Goal: Task Accomplishment & Management: Manage account settings

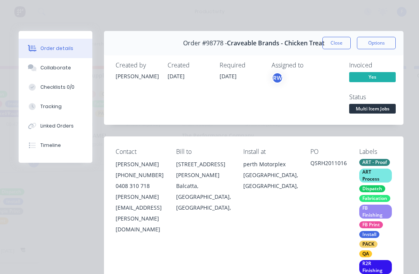
scroll to position [110, 0]
click at [332, 41] on button "Close" at bounding box center [336, 43] width 28 height 12
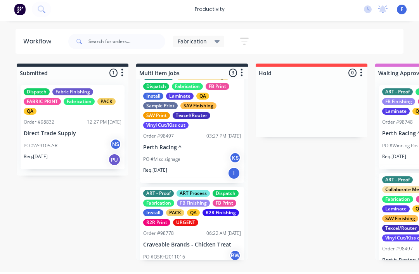
scroll to position [0, 0]
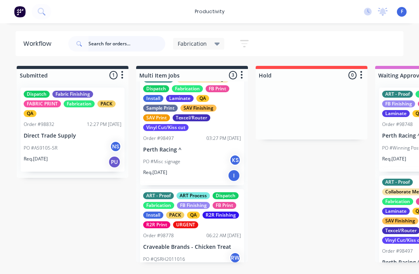
click at [114, 46] on input "text" at bounding box center [126, 44] width 77 height 16
type input "Kingsfor"
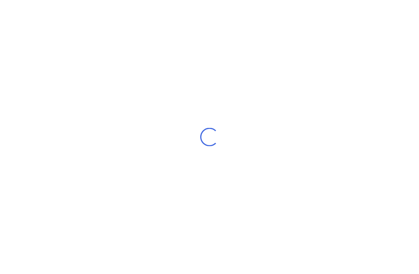
scroll to position [26, 0]
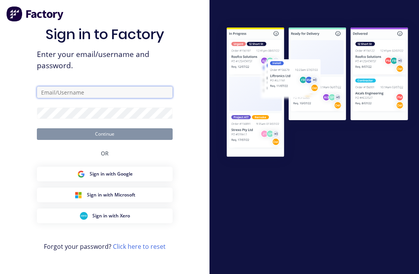
click at [53, 87] on input "text" at bounding box center [105, 93] width 136 height 12
click at [93, 87] on input "text" at bounding box center [105, 93] width 136 height 12
click at [68, 87] on input "text" at bounding box center [105, 93] width 136 height 12
type input "[EMAIL_ADDRESS][DOMAIN_NAME]"
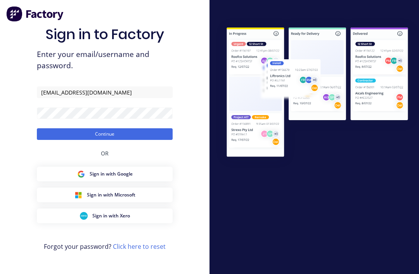
click at [151, 128] on button "Continue" at bounding box center [105, 134] width 136 height 12
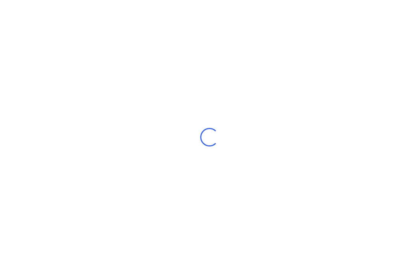
scroll to position [10, 0]
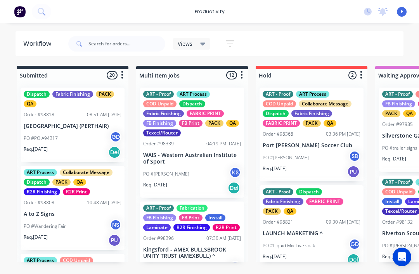
click at [203, 44] on icon at bounding box center [202, 44] width 5 height 3
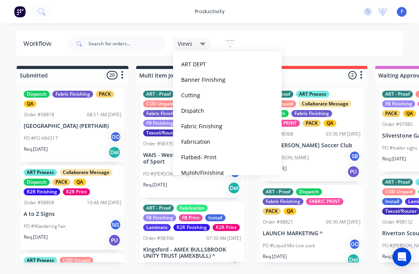
scroll to position [67, 0]
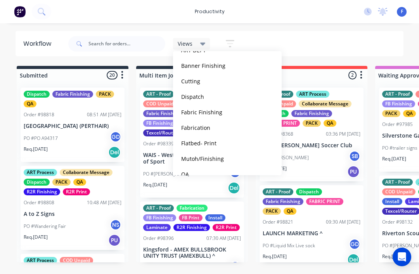
click at [204, 130] on button "Fabrication" at bounding box center [220, 127] width 83 height 9
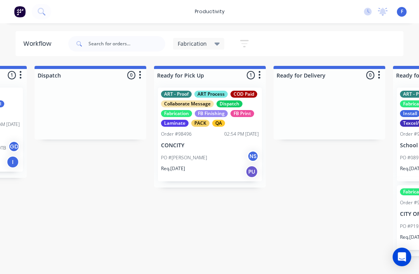
scroll to position [14, 1039]
